Goal: Task Accomplishment & Management: Complete application form

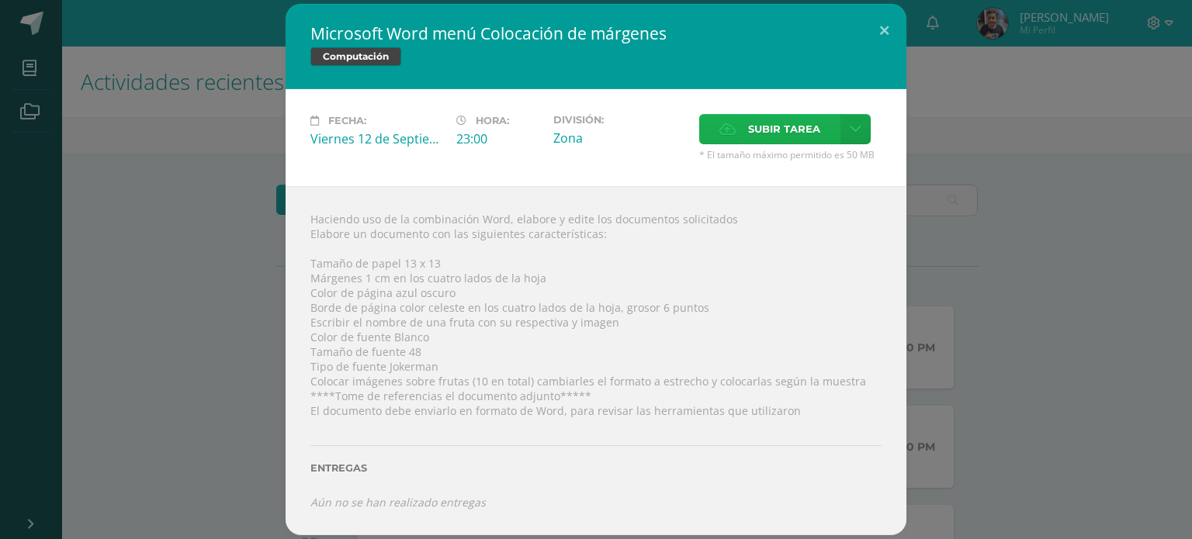
click at [764, 117] on span "Subir tarea" at bounding box center [784, 129] width 72 height 29
click at [0, 0] on input "Subir tarea" at bounding box center [0, 0] width 0 height 0
click at [1037, 367] on div "Microsoft Word menú Colocación de márgenes Computación Fecha: [DATE] Hora: 23:0…" at bounding box center [596, 269] width 1180 height 531
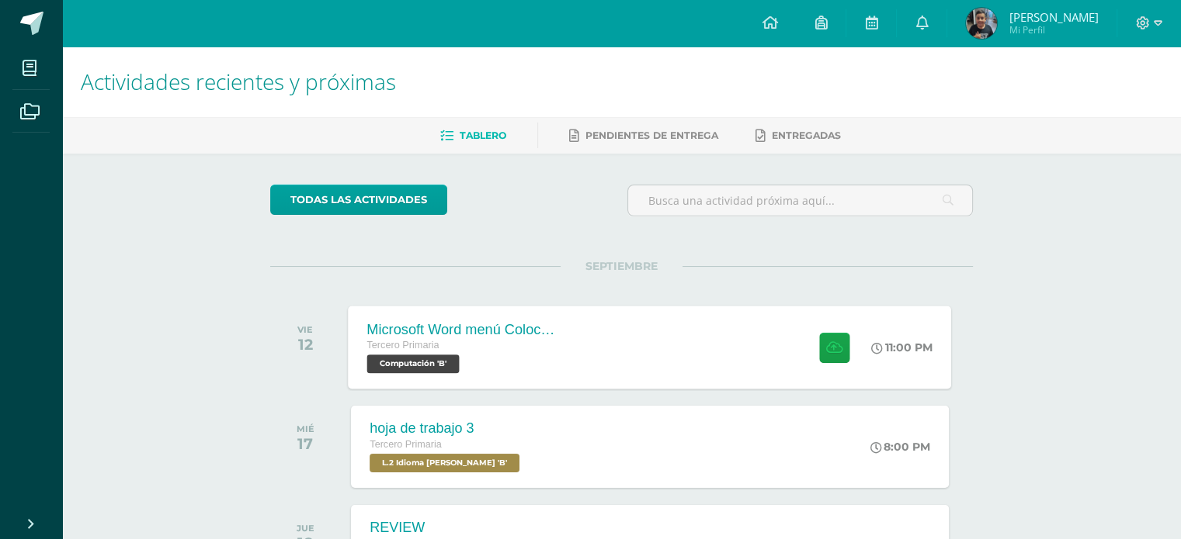
click at [441, 359] on span "Computación 'B'" at bounding box center [413, 364] width 92 height 19
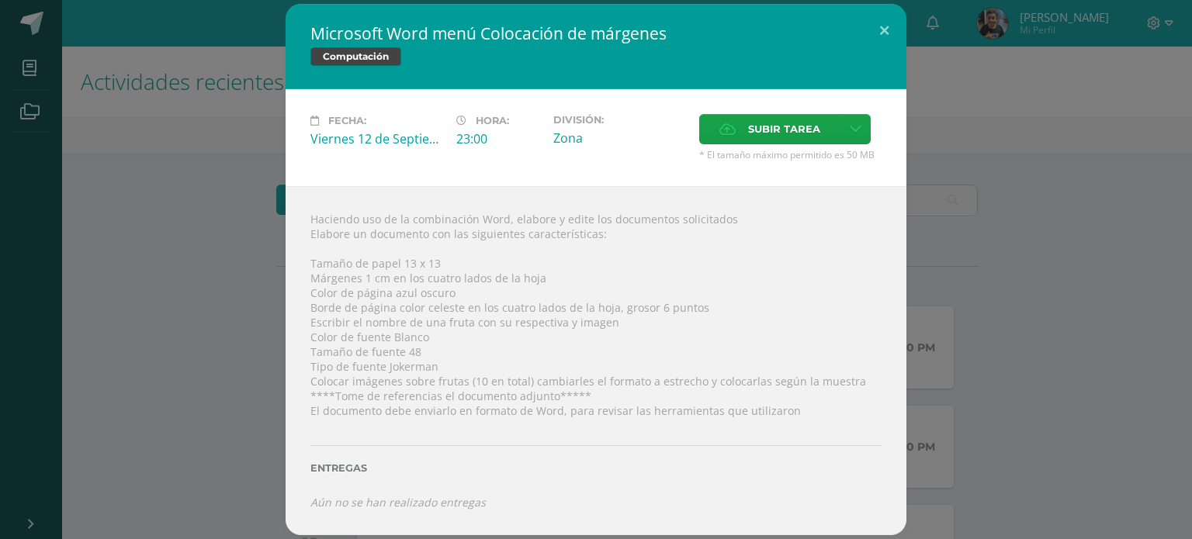
click at [798, 108] on div "Fecha: [DATE] Hora: 23:00 División: Zona Subir tarea Cancelar" at bounding box center [596, 137] width 621 height 97
click at [790, 120] on span "Subir tarea" at bounding box center [784, 129] width 72 height 29
click at [0, 0] on input "Subir tarea" at bounding box center [0, 0] width 0 height 0
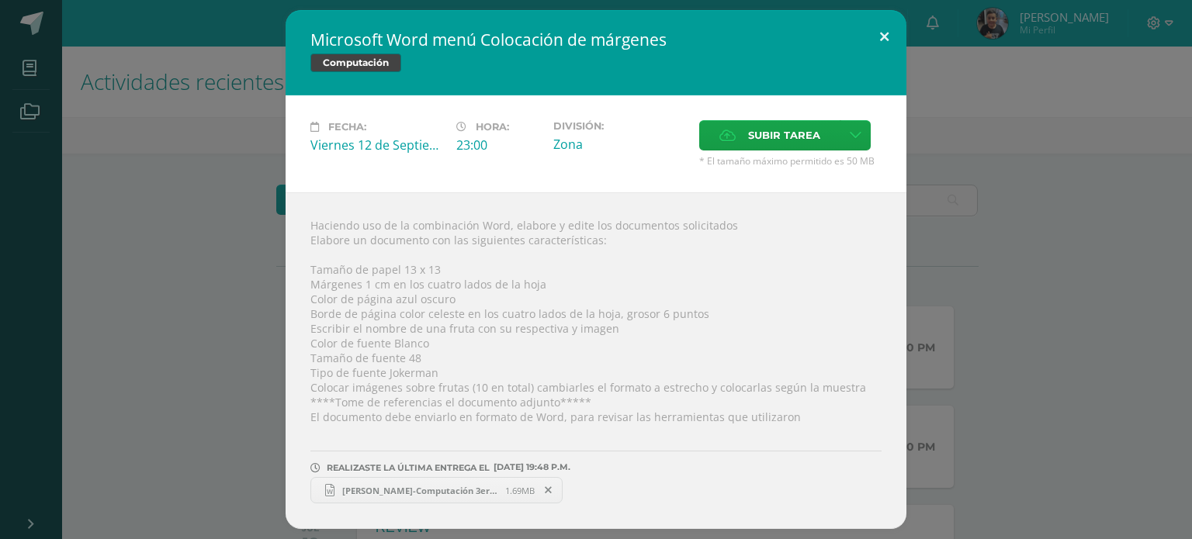
click at [878, 40] on button at bounding box center [884, 36] width 44 height 53
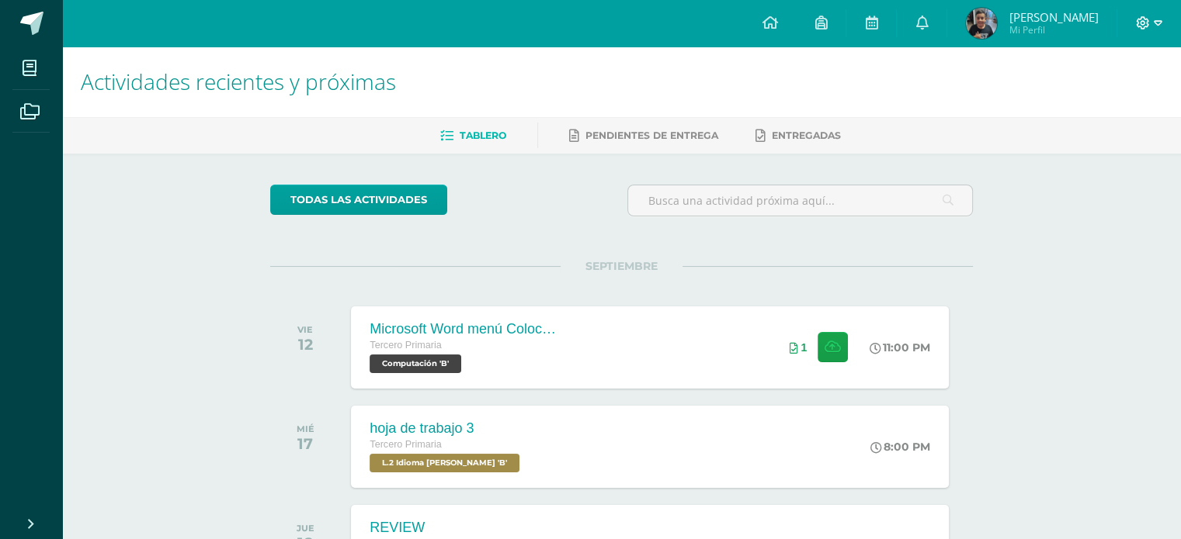
click at [1139, 23] on icon at bounding box center [1143, 23] width 14 height 14
click at [1060, 102] on icon at bounding box center [1060, 105] width 11 height 11
